Goal: Task Accomplishment & Management: Manage account settings

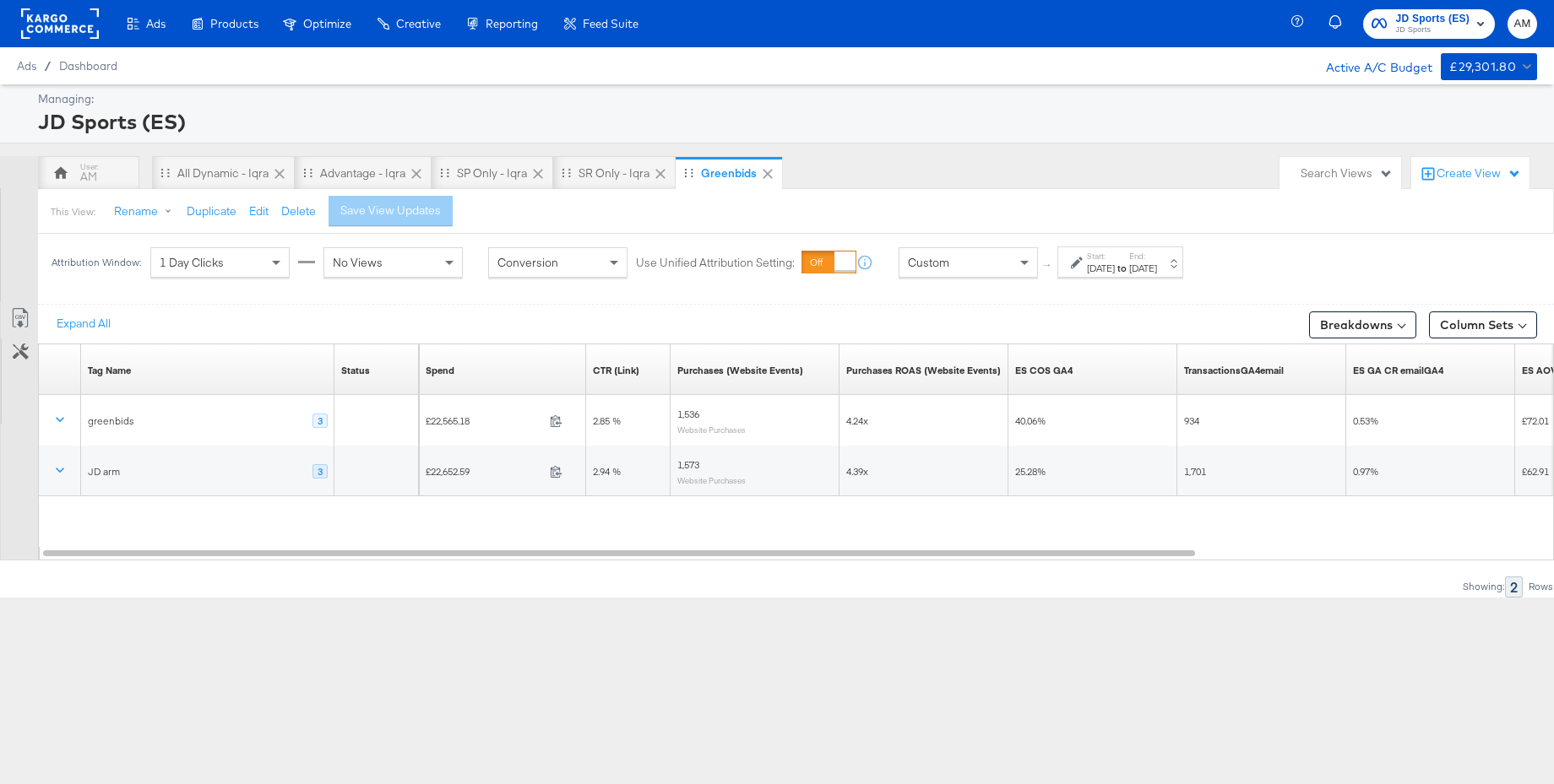
click at [1115, 267] on div "[DATE]" at bounding box center [1101, 268] width 28 height 14
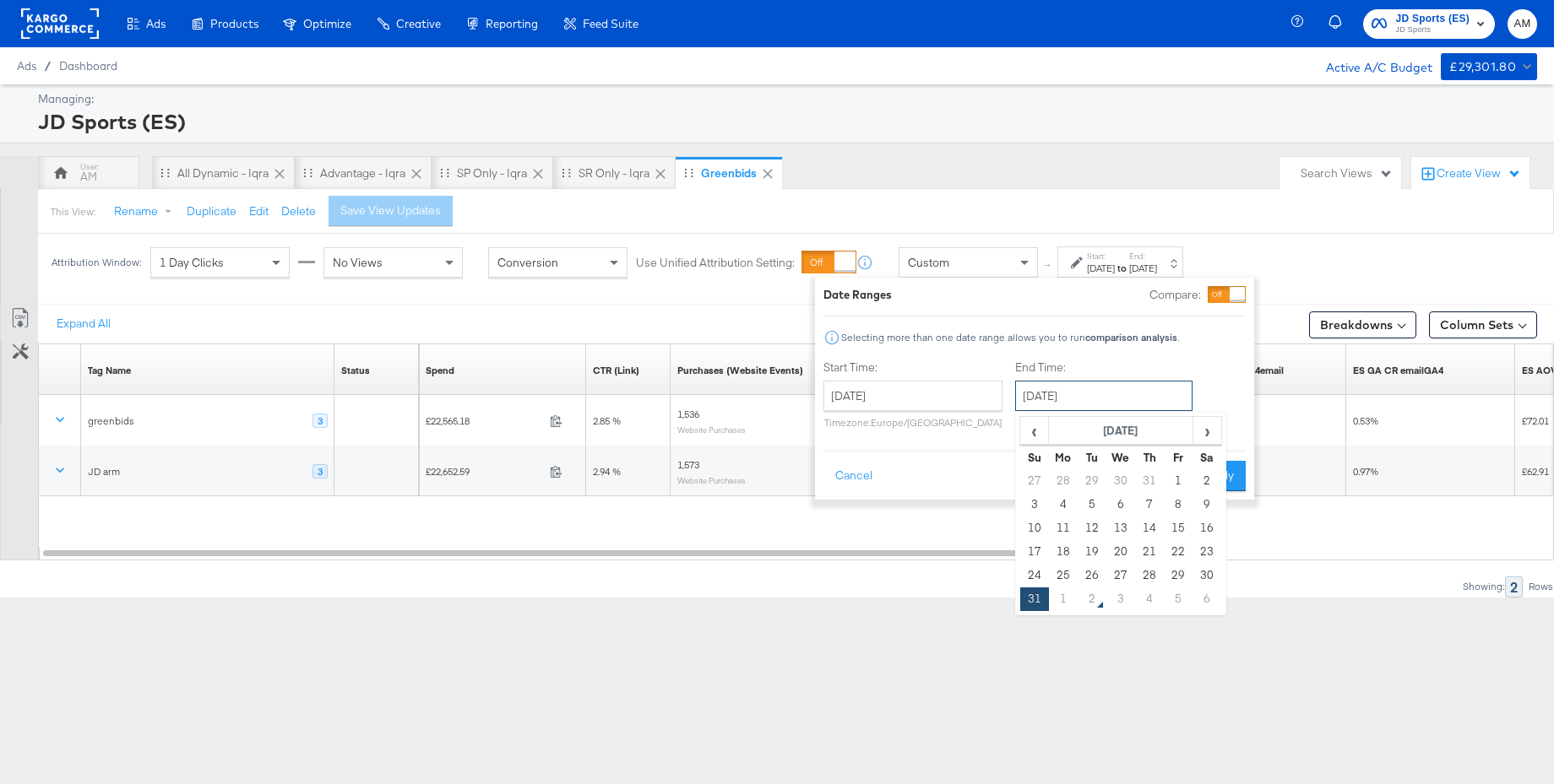
click at [1078, 398] on input "[DATE]" at bounding box center [1104, 395] width 178 height 30
click at [1063, 599] on td "1" at bounding box center [1063, 599] width 28 height 23
type input "[DATE]"
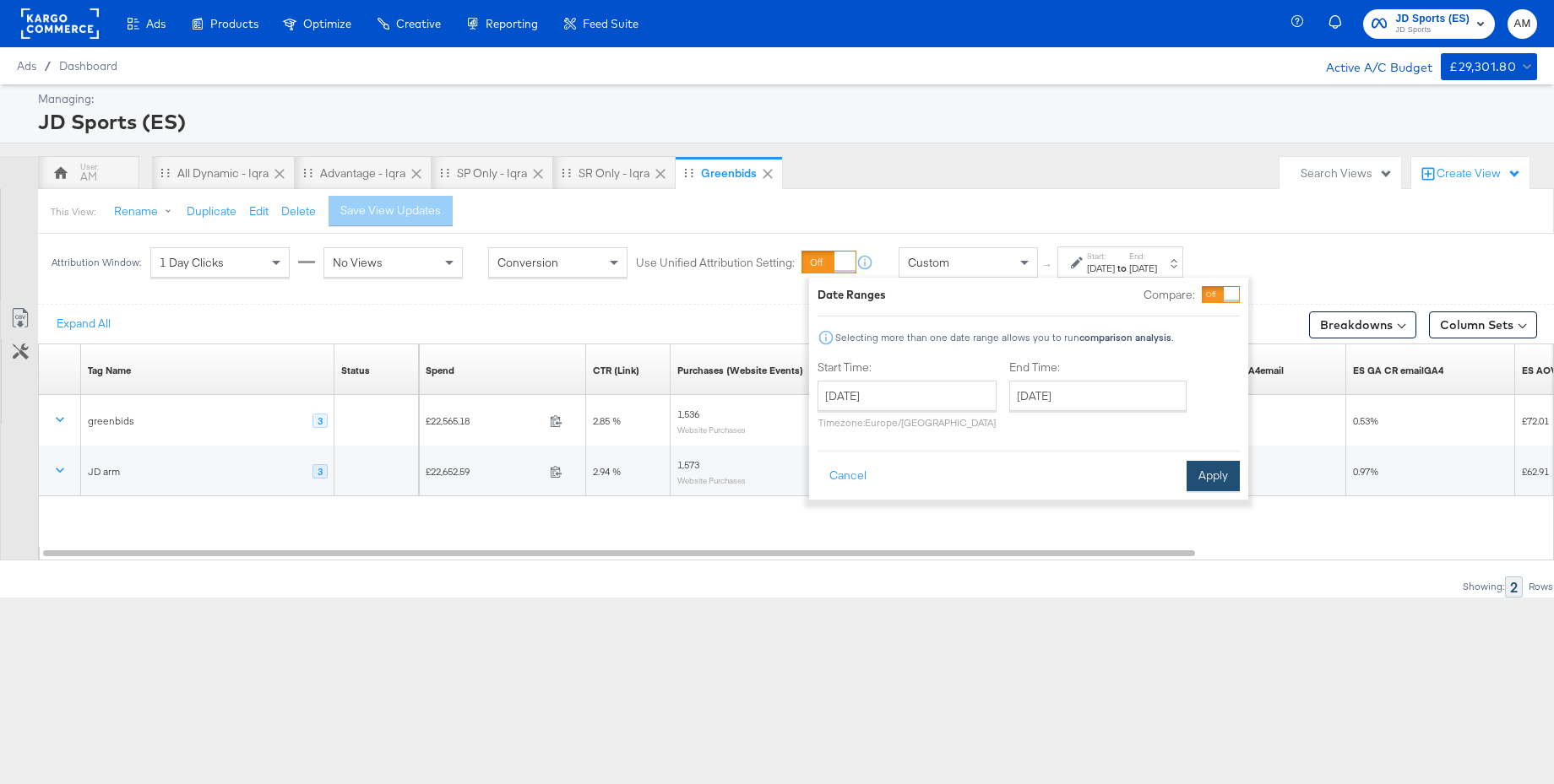
click at [1216, 475] on button "Apply" at bounding box center [1213, 475] width 53 height 30
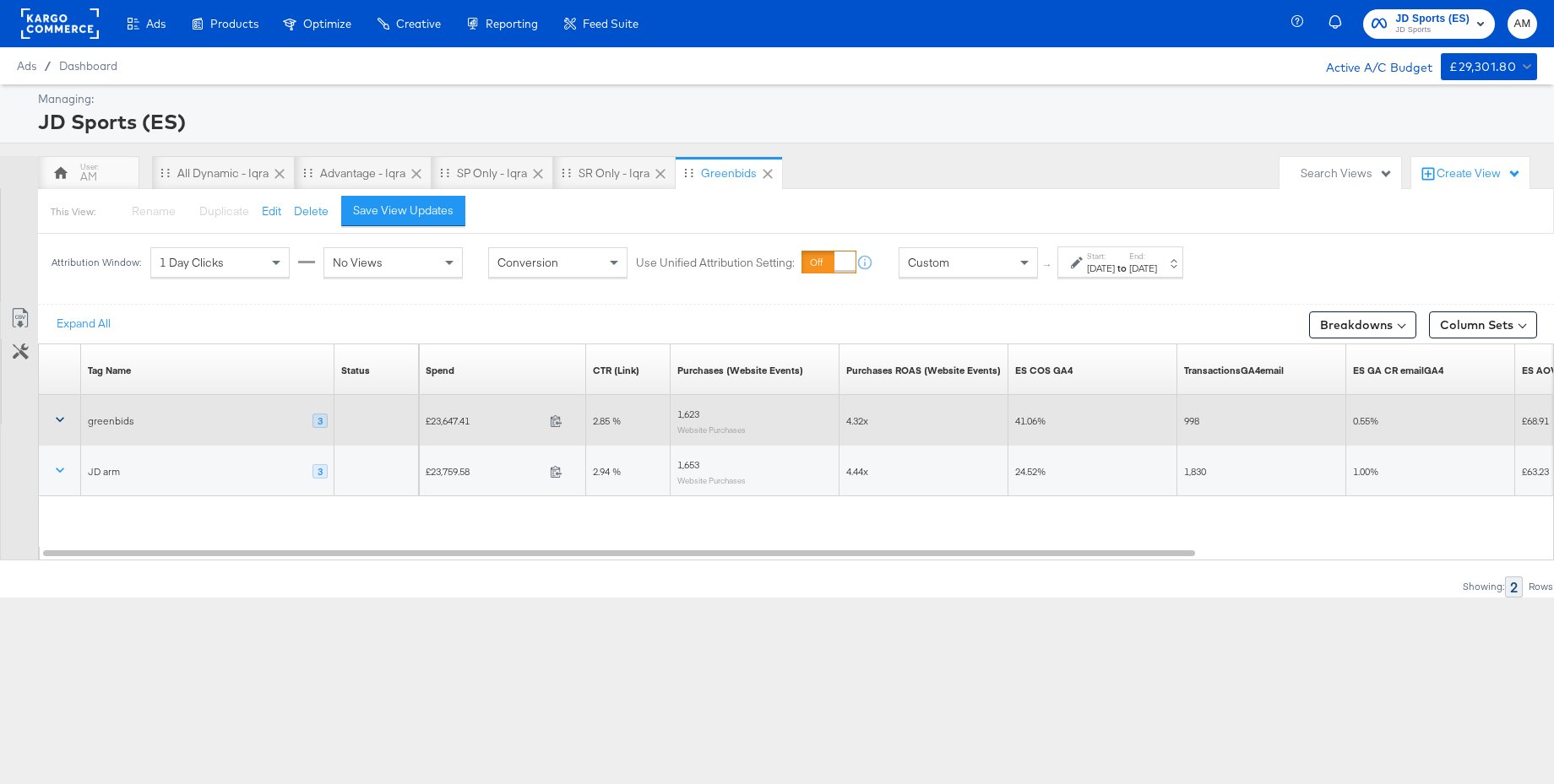
click at [58, 417] on icon at bounding box center [60, 420] width 17 height 17
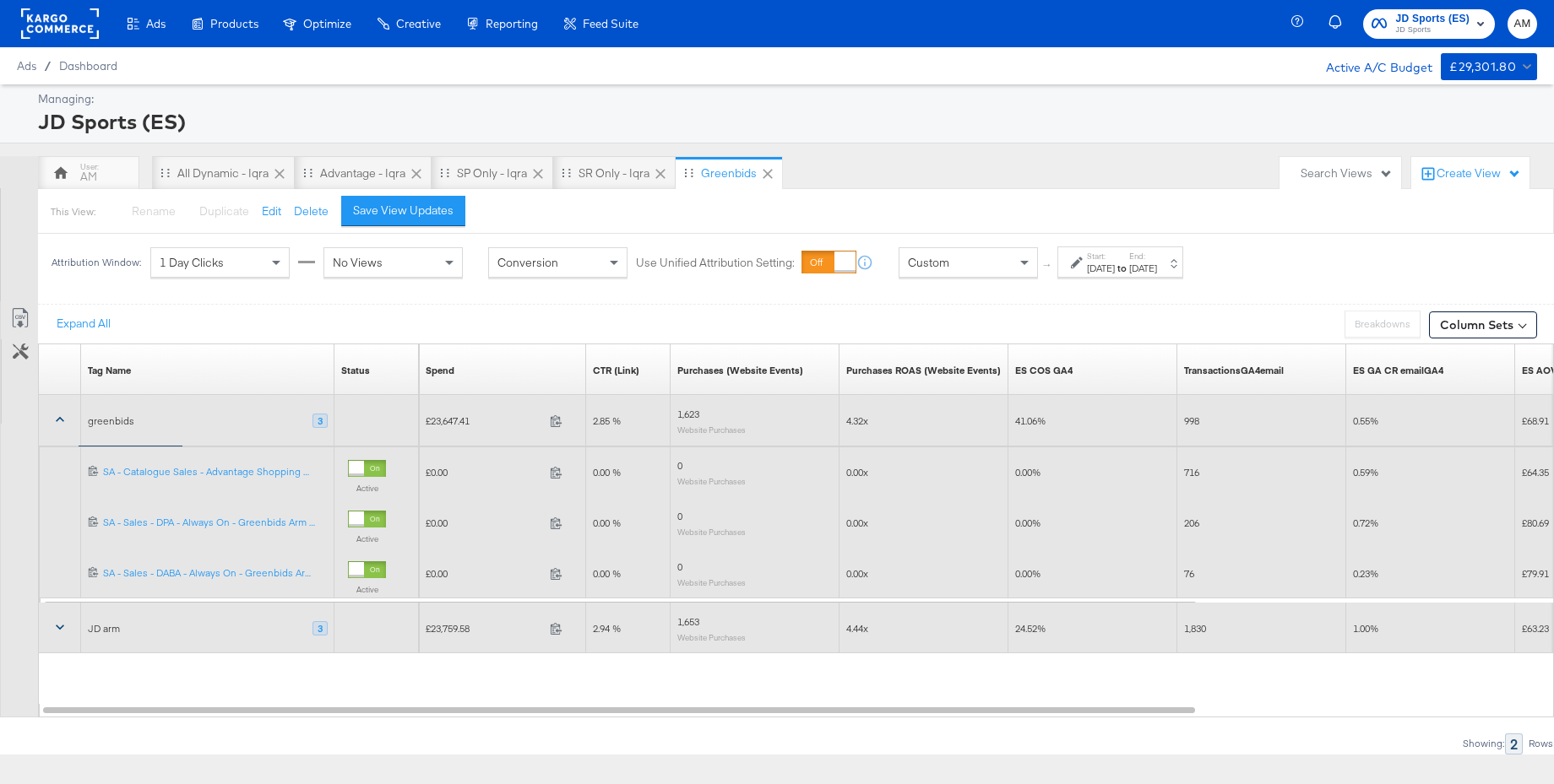
click at [64, 629] on icon at bounding box center [60, 627] width 17 height 17
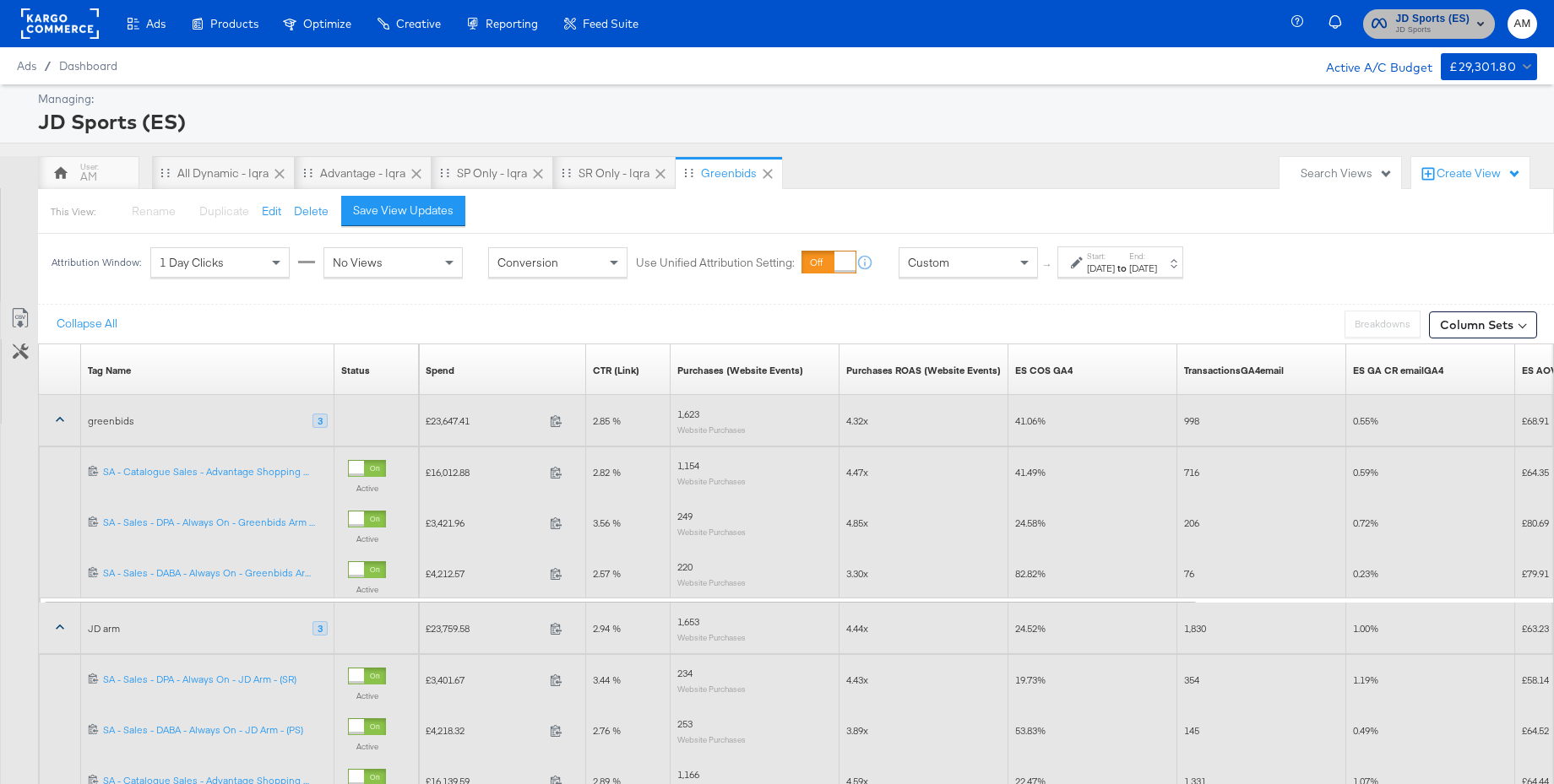
click at [1427, 26] on span "JD Sports" at bounding box center [1432, 30] width 74 height 14
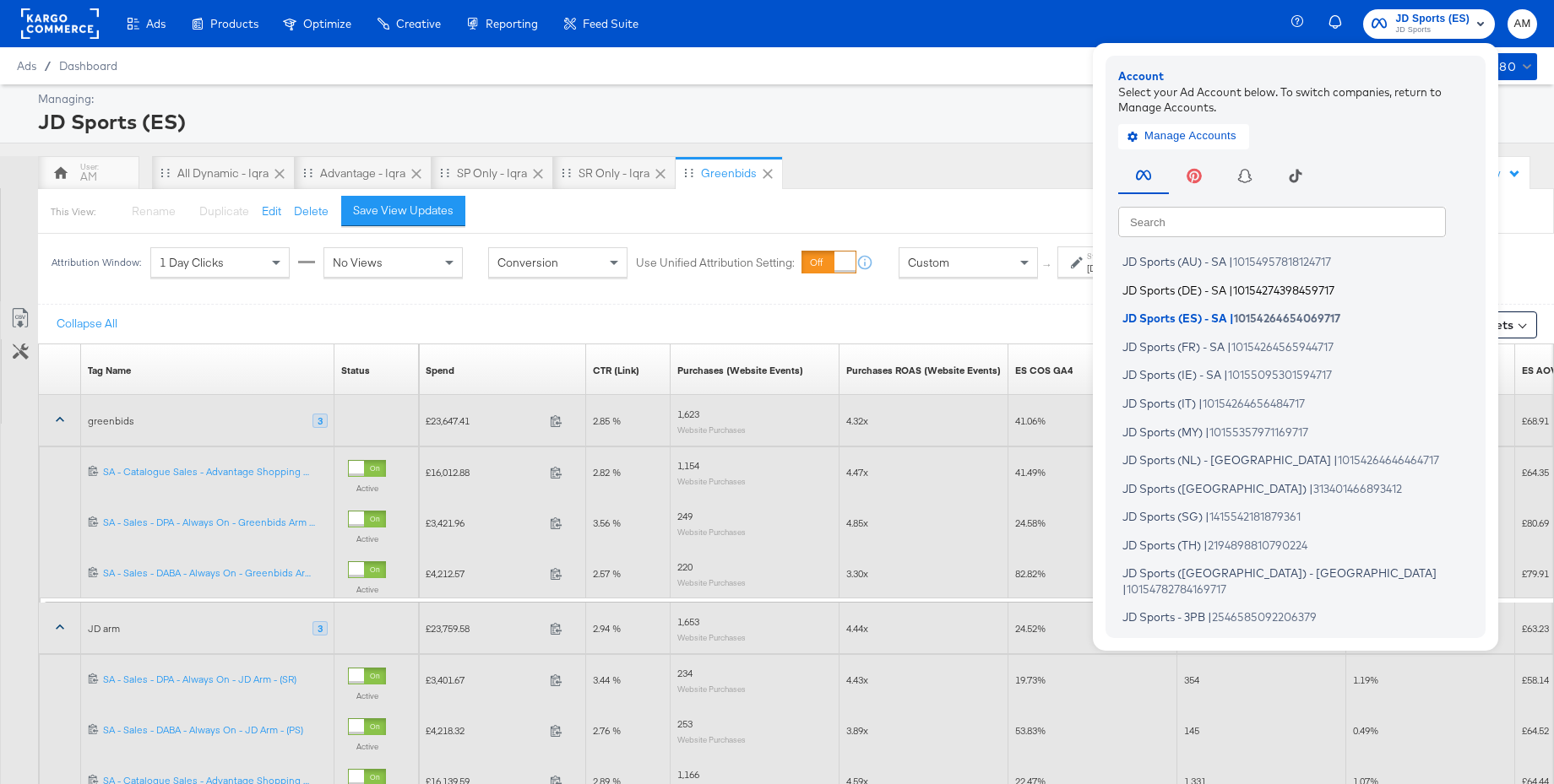
click at [1160, 284] on span "JD Sports (DE) - SA" at bounding box center [1174, 290] width 104 height 14
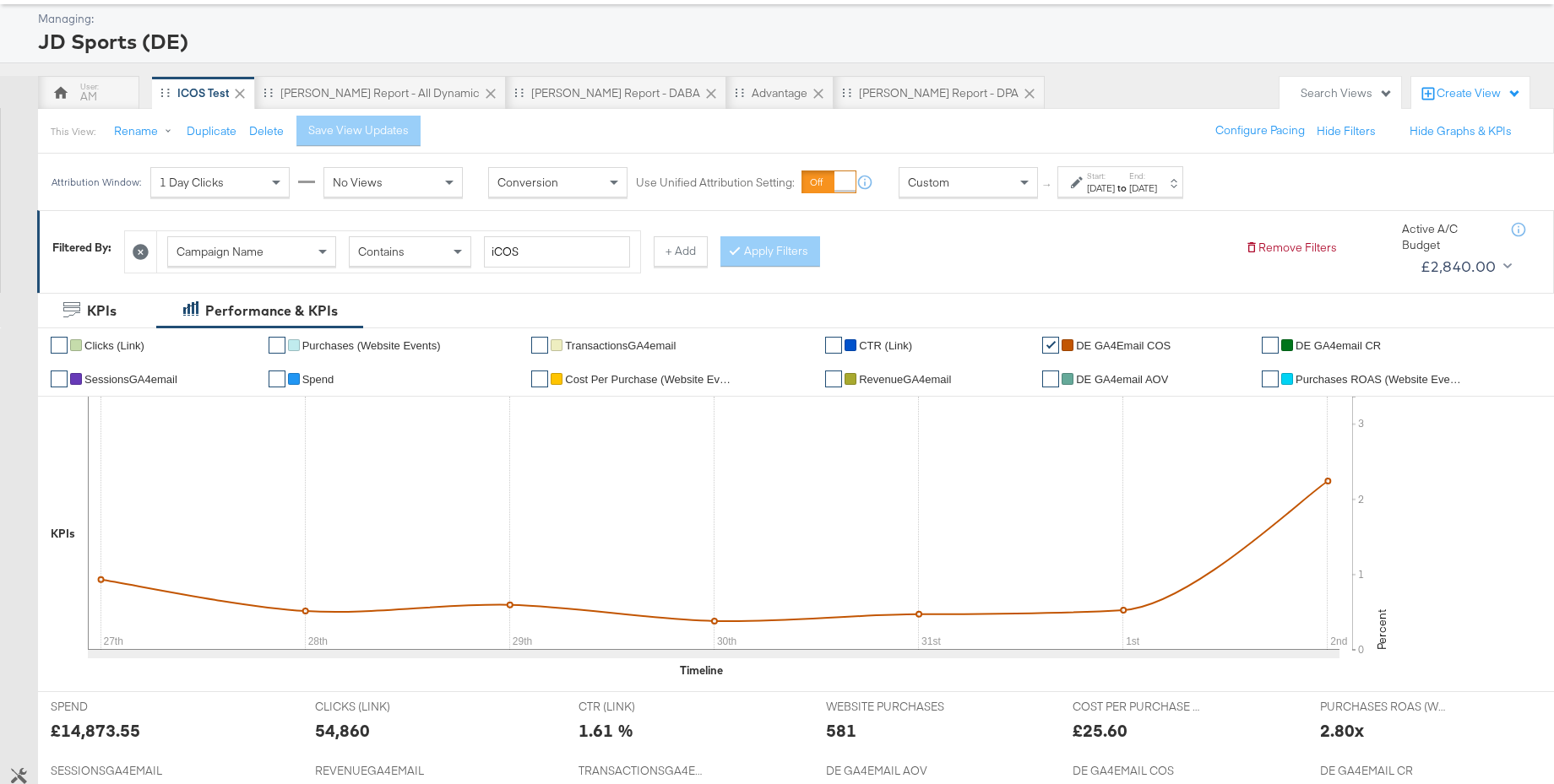
scroll to position [220, 0]
